Goal: Navigation & Orientation: Find specific page/section

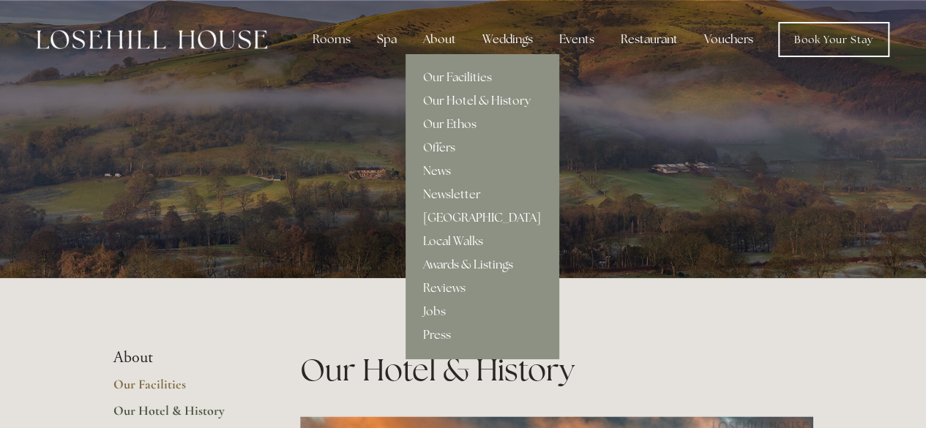
click at [449, 220] on link "[GEOGRAPHIC_DATA]" at bounding box center [482, 217] width 153 height 23
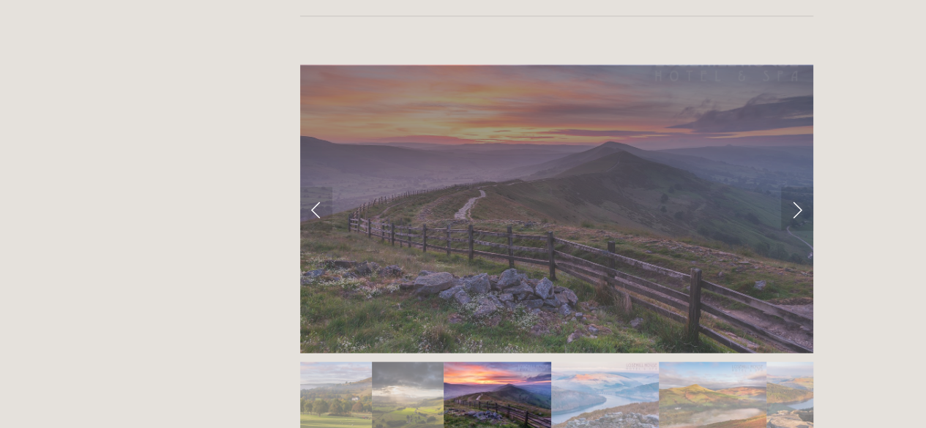
scroll to position [1537, 0]
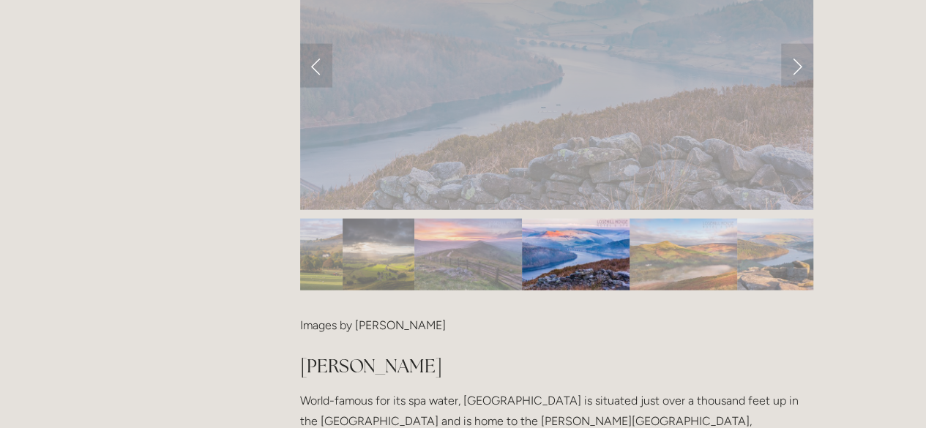
click at [472, 219] on img "Slide 3" at bounding box center [468, 255] width 108 height 72
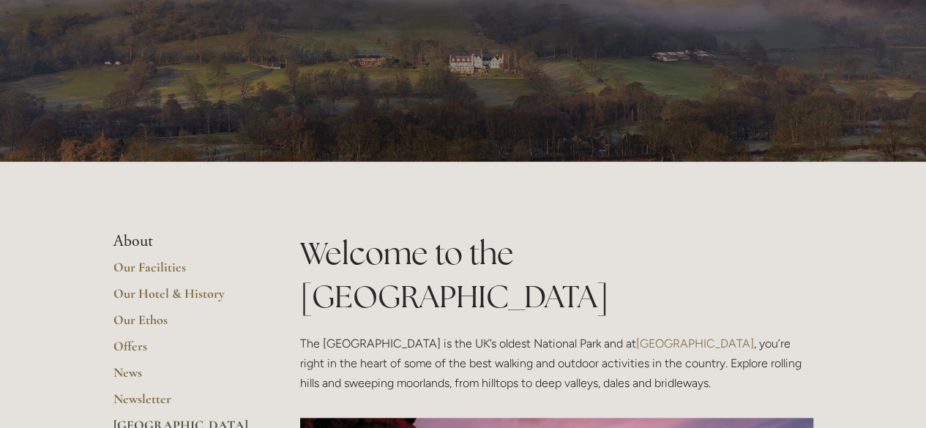
scroll to position [0, 0]
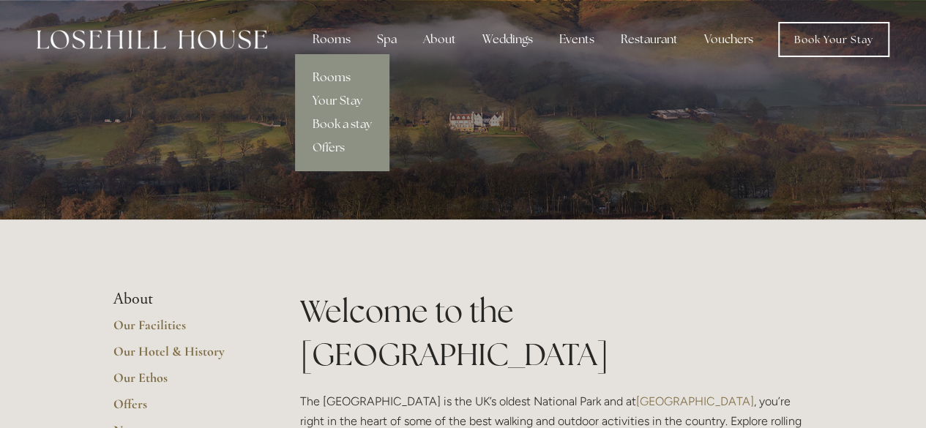
click at [338, 81] on link "Rooms" at bounding box center [342, 77] width 94 height 23
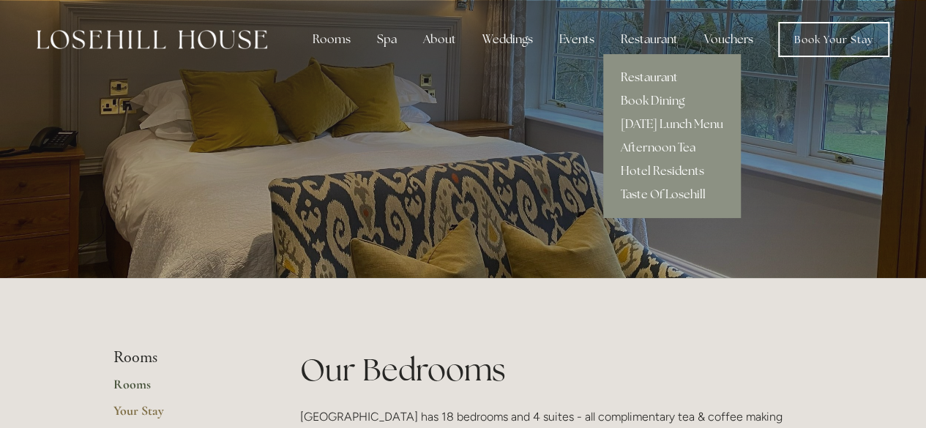
click at [641, 80] on link "Restaurant" at bounding box center [672, 77] width 138 height 23
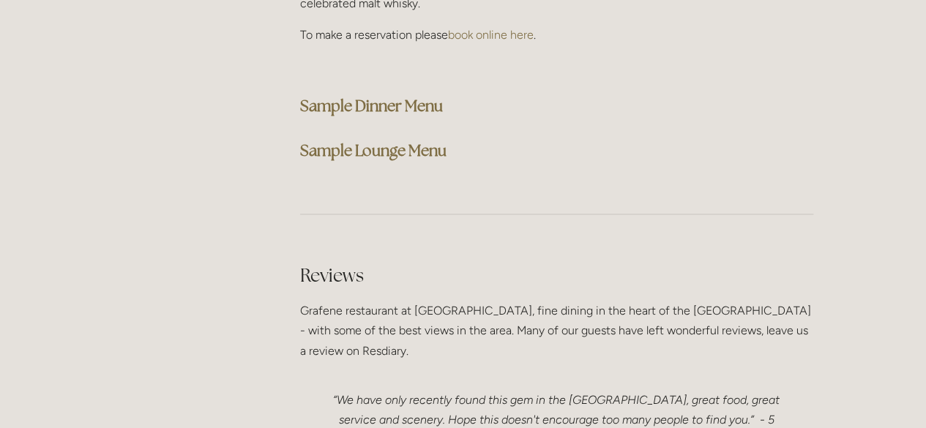
scroll to position [3880, 0]
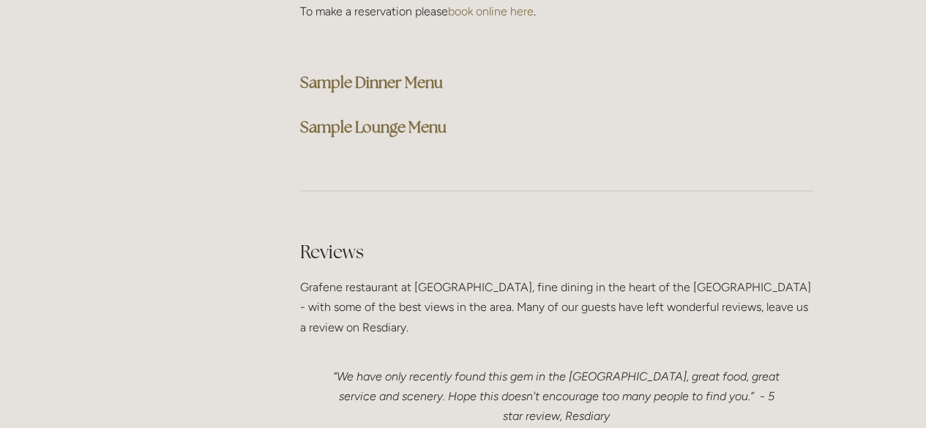
click at [384, 72] on strong "Sample Dinner Menu" at bounding box center [371, 82] width 143 height 20
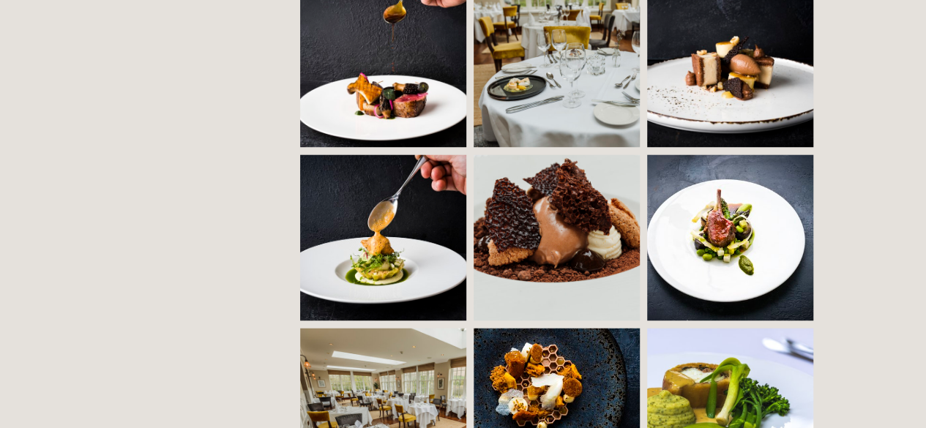
scroll to position [1025, 0]
